Goal: Check status: Check status

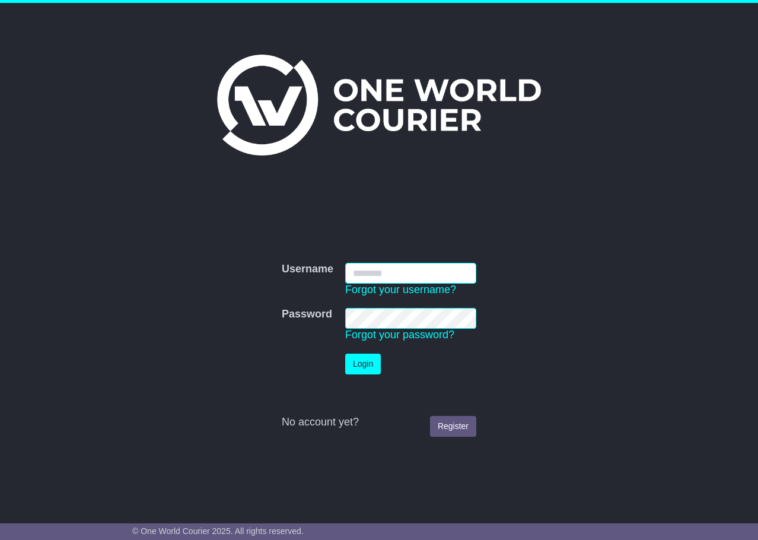
click at [377, 271] on input "Username" at bounding box center [410, 273] width 131 height 21
type input "*****"
click at [370, 362] on button "Login" at bounding box center [363, 364] width 36 height 21
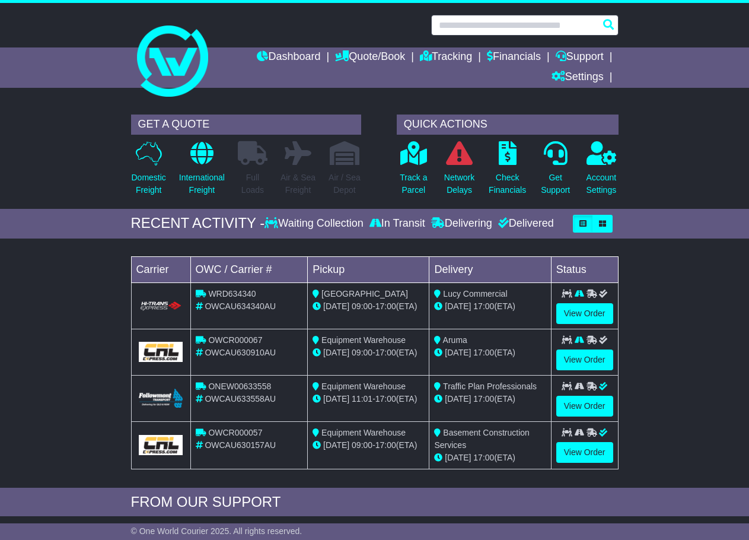
click at [459, 21] on input "text" at bounding box center [524, 25] width 187 height 21
paste input "**********"
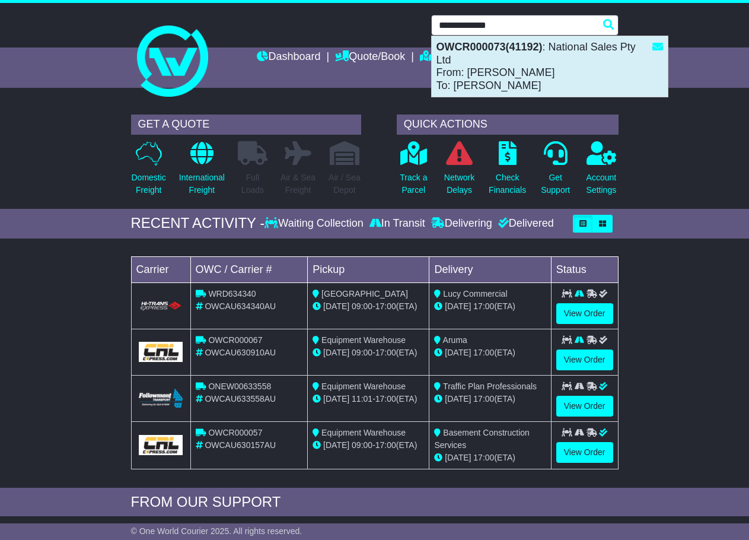
click at [536, 61] on div "OWCR000073(41192) : National Sales Pty Ltd From: Tony To: Jason" at bounding box center [550, 66] width 236 height 61
type input "**********"
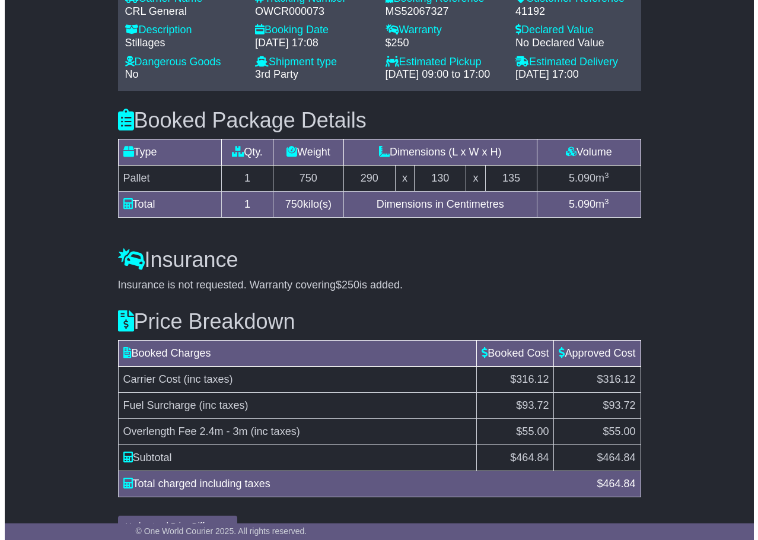
scroll to position [947, 0]
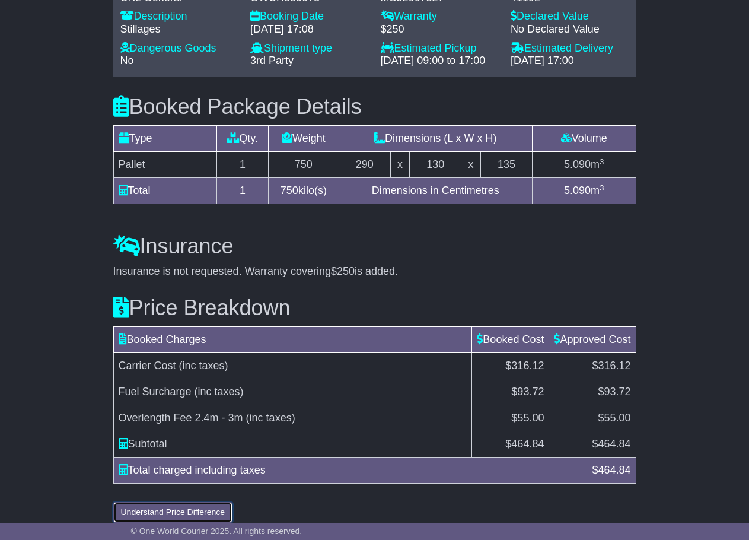
click at [197, 502] on button "Understand Price Difference" at bounding box center [173, 512] width 120 height 21
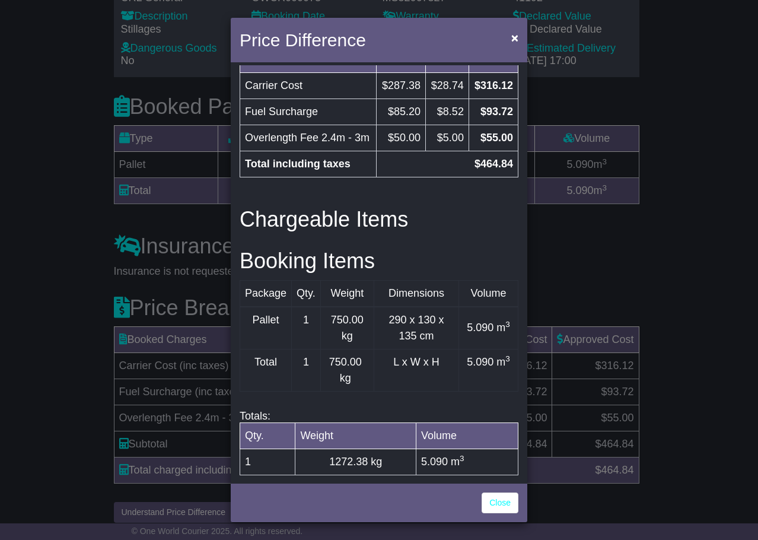
scroll to position [446, 0]
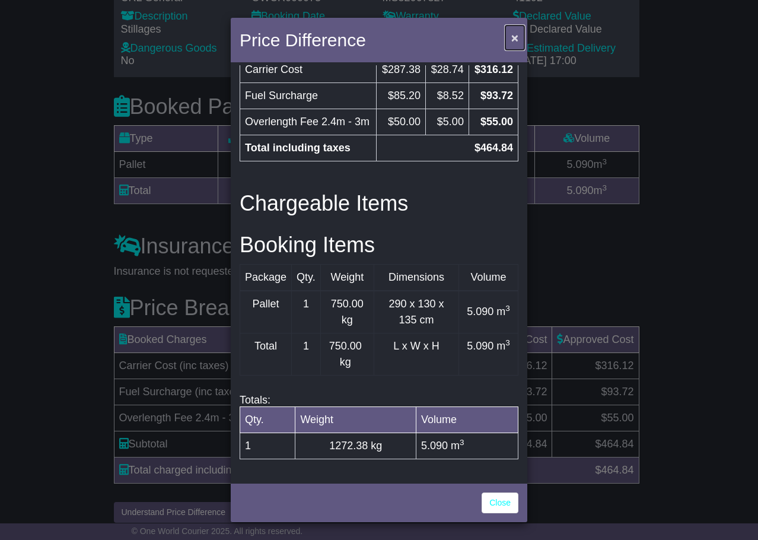
click at [516, 34] on span "×" at bounding box center [514, 38] width 7 height 14
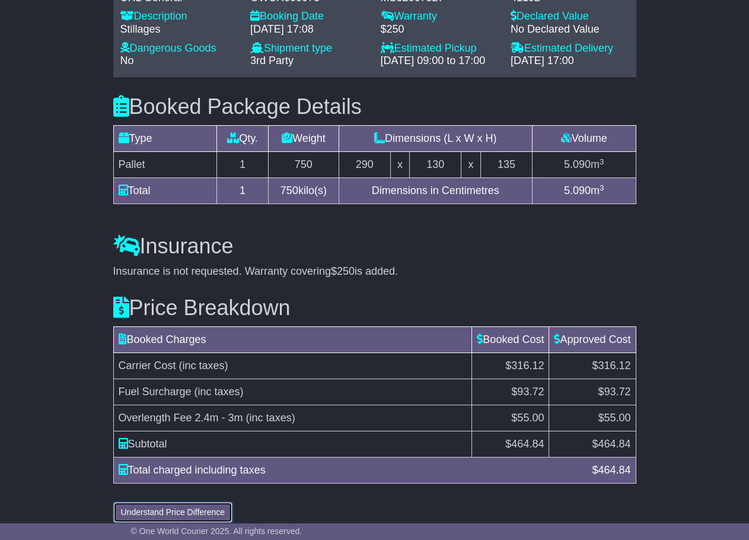
click at [134, 502] on button "Understand Price Difference" at bounding box center [173, 512] width 120 height 21
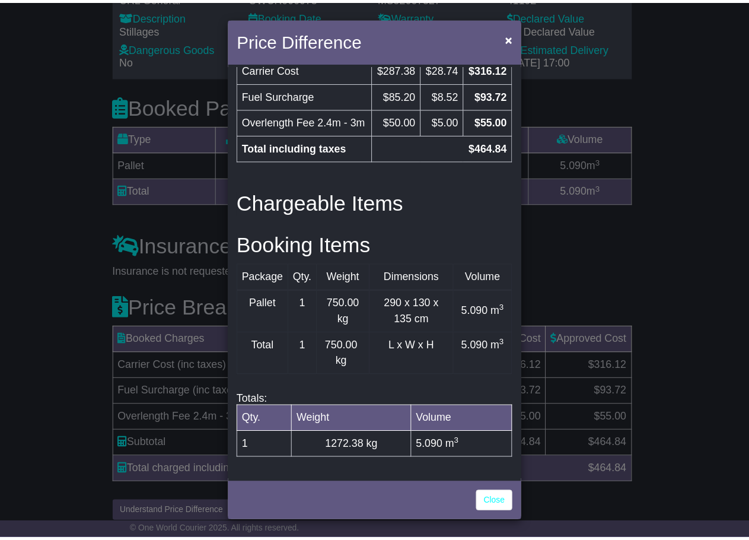
scroll to position [0, 0]
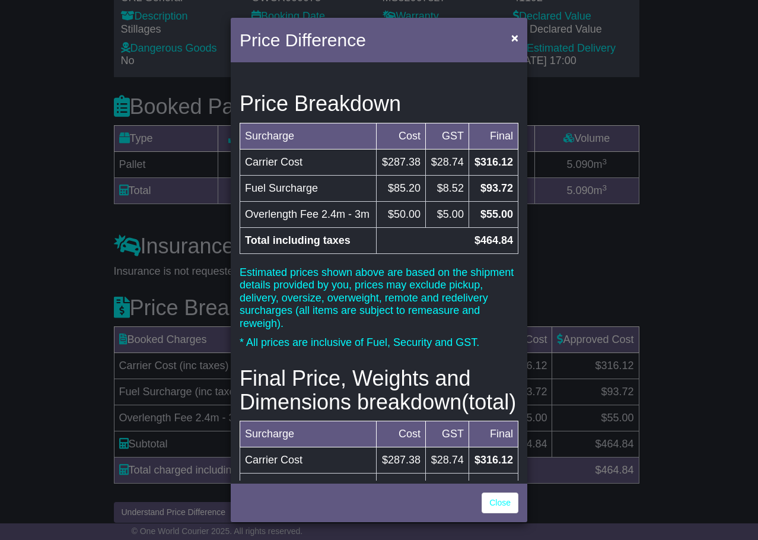
drag, startPoint x: 249, startPoint y: 211, endPoint x: 508, endPoint y: 221, distance: 259.4
click at [508, 221] on tr "Overlength Fee 2.4m - 3m $50.00 $5.00 $55.00" at bounding box center [379, 214] width 278 height 26
click at [389, 227] on td "$50.00" at bounding box center [400, 214] width 49 height 26
click at [510, 34] on button "×" at bounding box center [514, 38] width 19 height 24
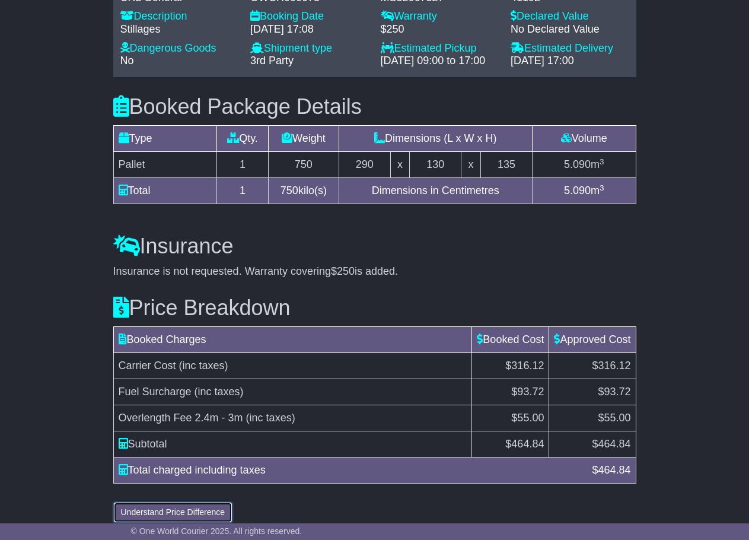
drag, startPoint x: 173, startPoint y: 499, endPoint x: 358, endPoint y: 288, distance: 281.2
click at [174, 502] on button "Understand Price Difference" at bounding box center [173, 512] width 120 height 21
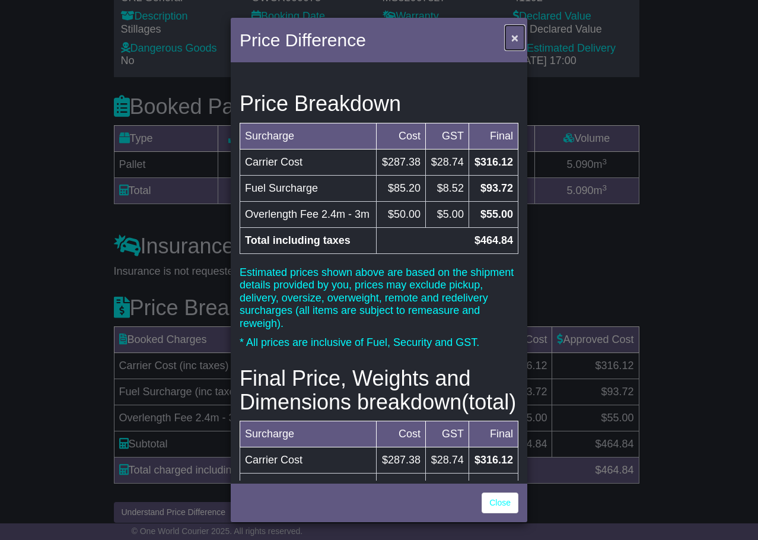
click at [519, 37] on button "×" at bounding box center [514, 38] width 19 height 24
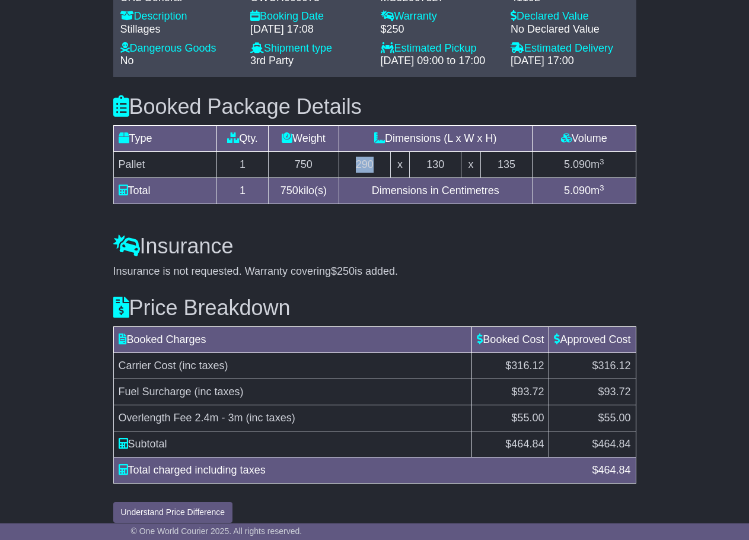
drag, startPoint x: 378, startPoint y: 153, endPoint x: 342, endPoint y: 153, distance: 36.8
click at [342, 153] on tr "Pallet 1 750 290 x 130 x 135 5.090 m 3" at bounding box center [374, 165] width 523 height 26
click at [405, 217] on div "Insurance Insurance is not requested. Warranty covering $250 is added. Add Insu…" at bounding box center [374, 247] width 535 height 61
click at [157, 502] on button "Understand Price Difference" at bounding box center [173, 512] width 120 height 21
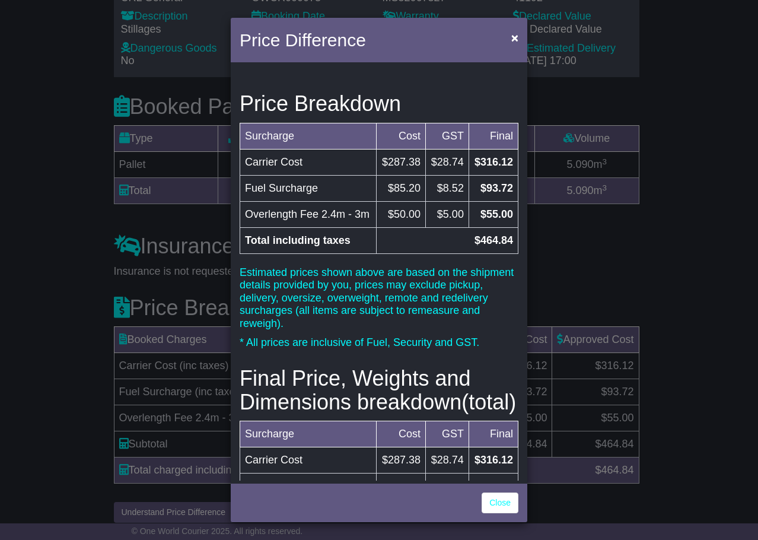
drag, startPoint x: 285, startPoint y: 228, endPoint x: 245, endPoint y: 210, distance: 44.1
click at [245, 210] on td "Overlength Fee 2.4m - 3m" at bounding box center [308, 214] width 136 height 26
click at [282, 227] on td "Overlength Fee 2.4m - 3m" at bounding box center [308, 214] width 136 height 26
drag, startPoint x: 324, startPoint y: 222, endPoint x: 246, endPoint y: 205, distance: 80.2
click at [241, 203] on td "Overlength Fee 2.4m - 3m" at bounding box center [308, 214] width 136 height 26
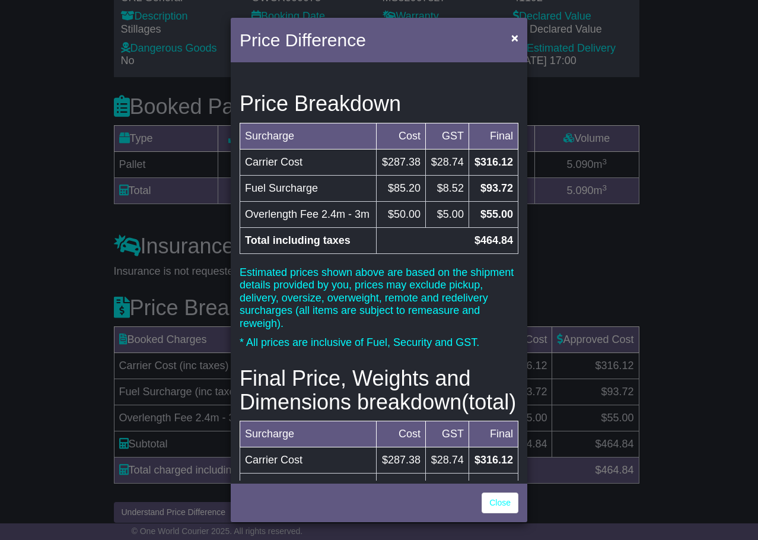
click at [312, 215] on td "Overlength Fee 2.4m - 3m" at bounding box center [308, 214] width 136 height 26
drag, startPoint x: 320, startPoint y: 214, endPoint x: 351, endPoint y: 231, distance: 35.3
click at [351, 227] on td "Overlength Fee 2.4m - 3m" at bounding box center [308, 214] width 136 height 26
click at [353, 227] on td "Overlength Fee 2.4m - 3m" at bounding box center [308, 214] width 136 height 26
click at [516, 33] on span "×" at bounding box center [514, 38] width 7 height 14
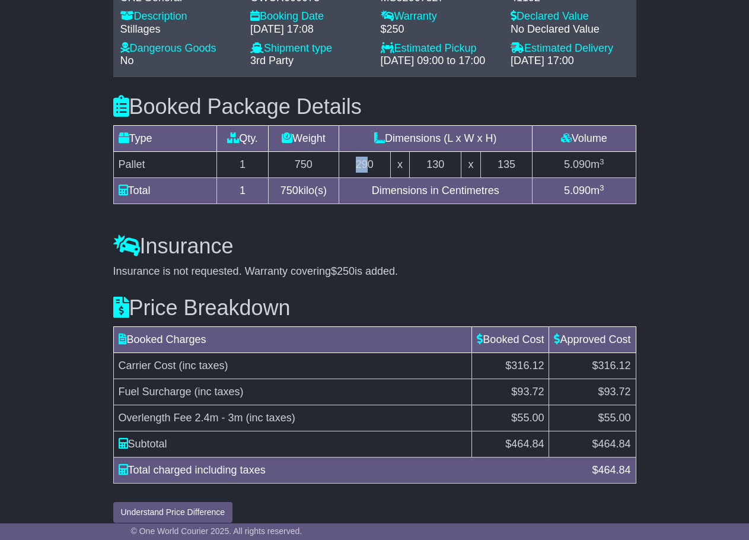
drag, startPoint x: 372, startPoint y: 146, endPoint x: 315, endPoint y: 142, distance: 57.1
click at [315, 152] on tr "Pallet 1 750 290 x 130 x 135 5.090 m 3" at bounding box center [374, 165] width 523 height 26
click at [370, 153] on td "290" at bounding box center [365, 165] width 52 height 26
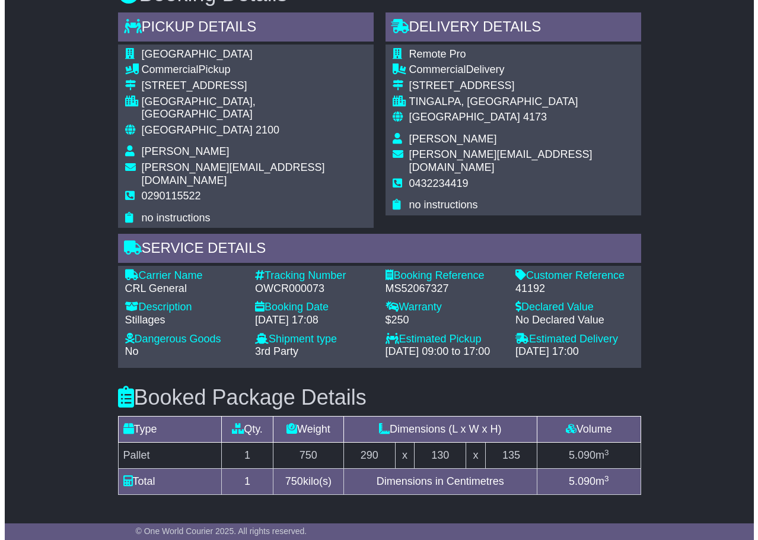
scroll to position [947, 0]
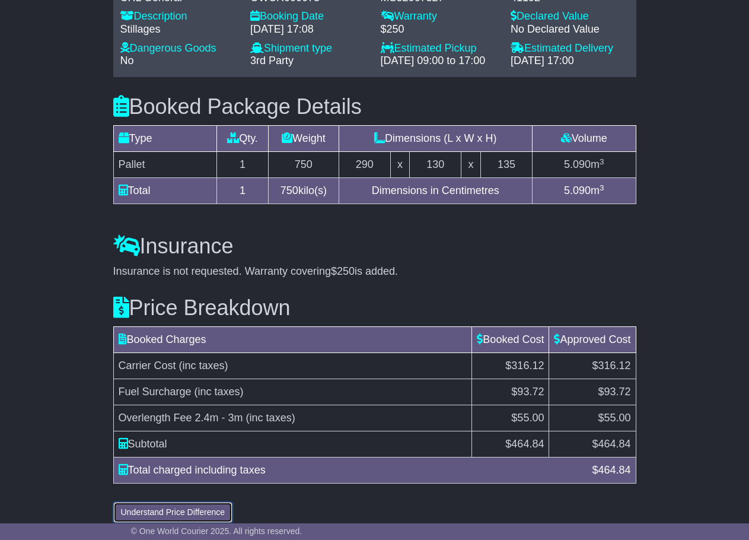
click at [147, 502] on button "Understand Price Difference" at bounding box center [173, 512] width 120 height 21
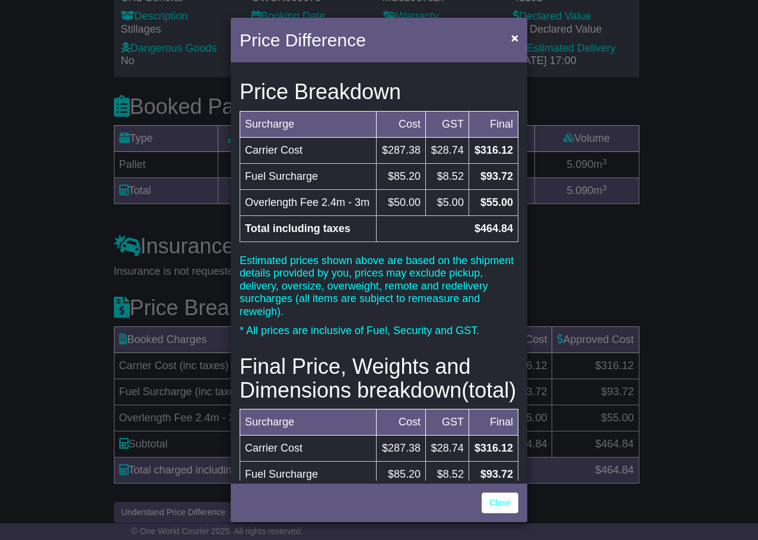
scroll to position [0, 0]
